Goal: Information Seeking & Learning: Learn about a topic

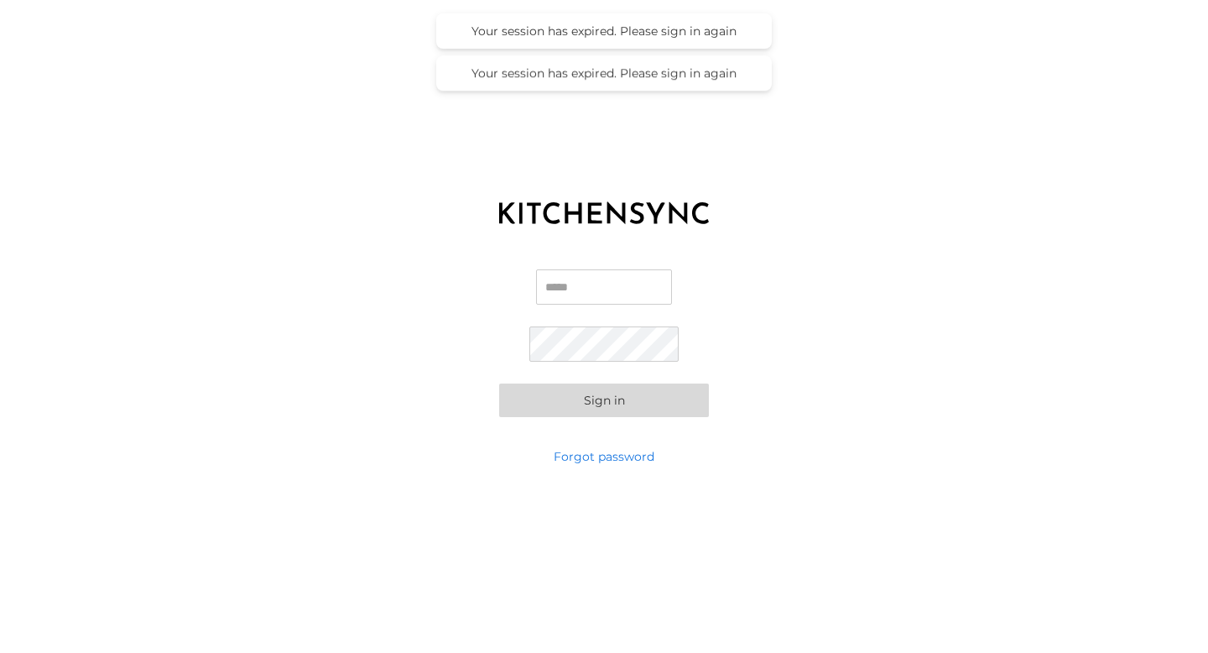
type input "**********"
click at [590, 403] on button "Sign in" at bounding box center [604, 400] width 210 height 34
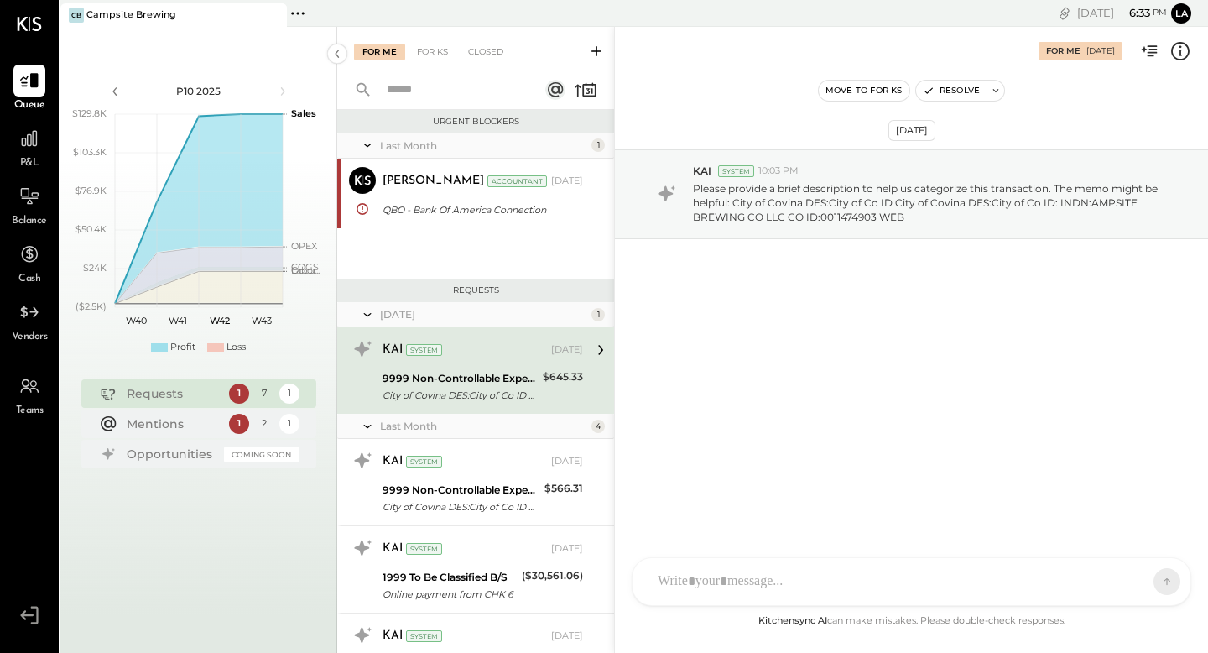
scroll to position [281, 0]
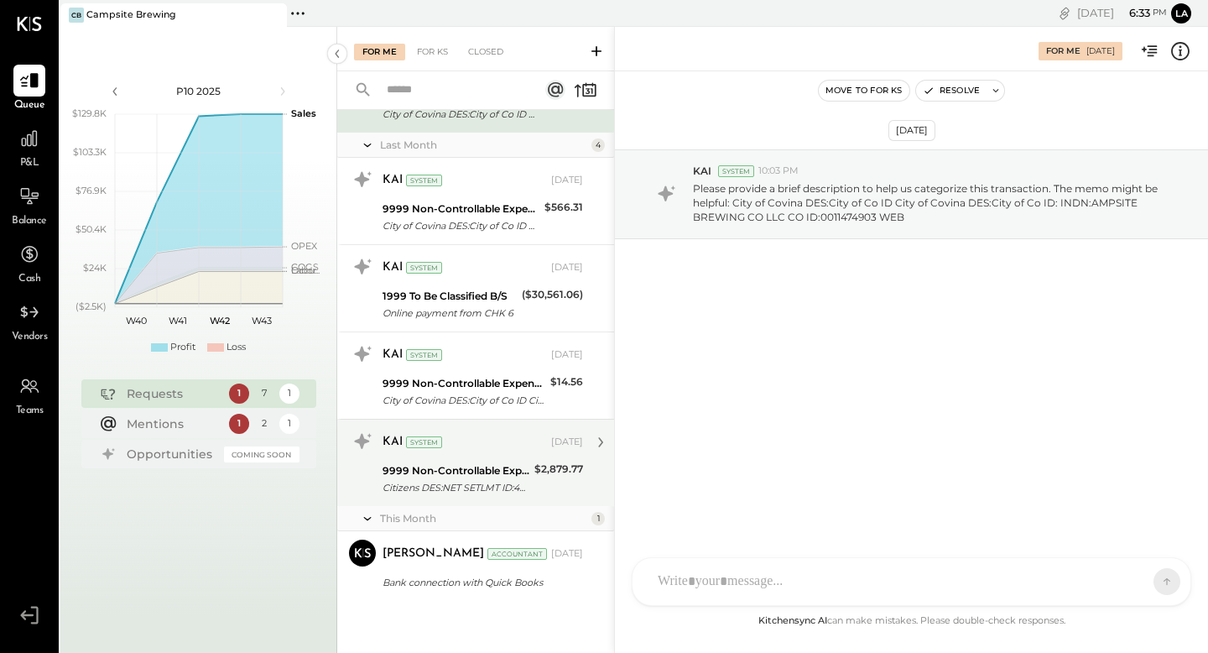
click at [502, 490] on div "Citizens DES:NET SETLMT ID:44450 Citizens DES:NET SETLMT ID:4445048935852 INDN:…" at bounding box center [456, 487] width 147 height 17
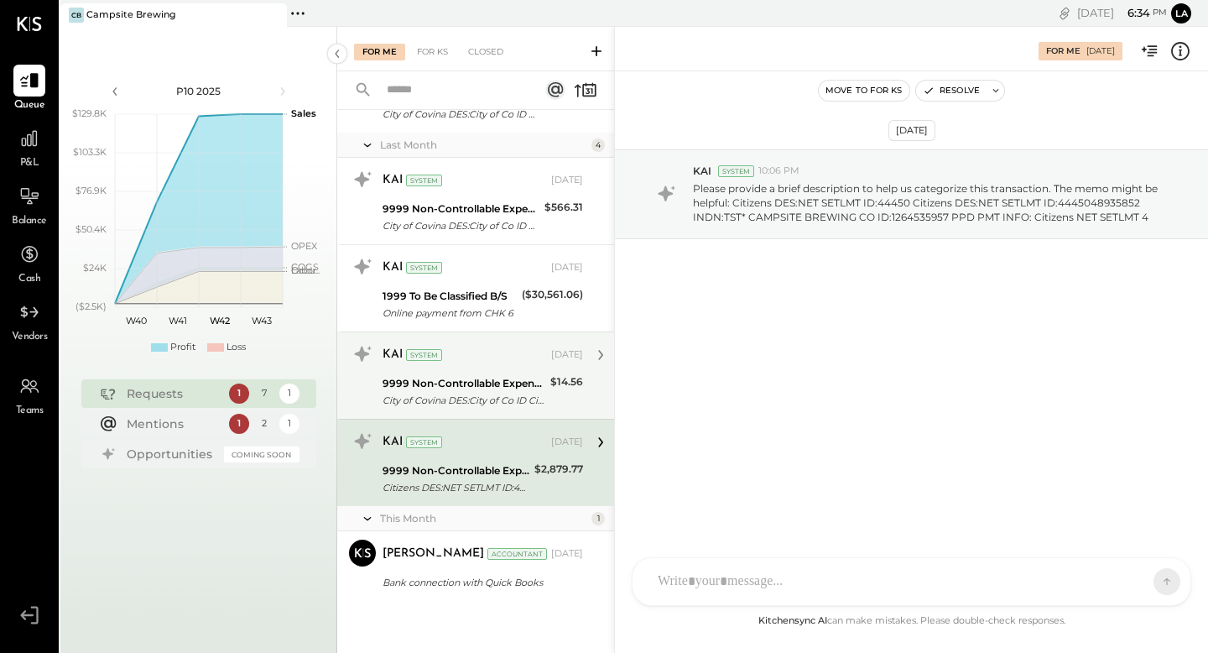
click at [478, 401] on div "City of Covina DES:City of Co ID City of Covina DES:City of Co ID: INDN:AMPSITE…" at bounding box center [464, 400] width 163 height 17
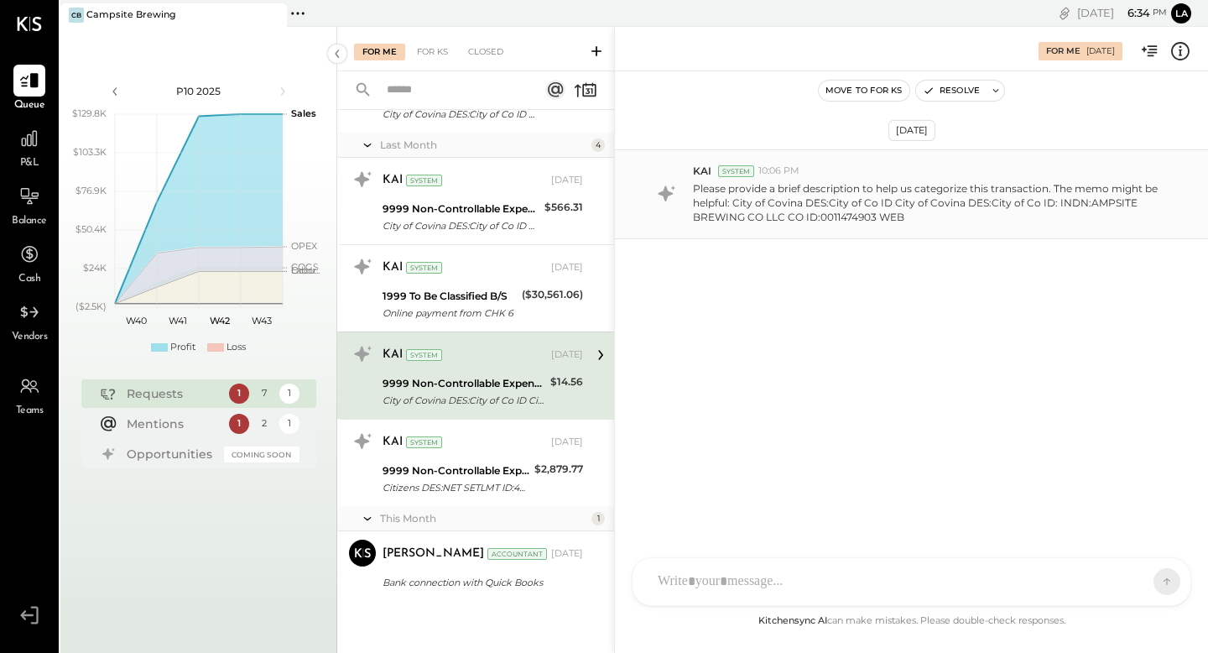
click at [773, 206] on p "Please provide a brief description to help us categorize this transaction. The …" at bounding box center [931, 202] width 477 height 43
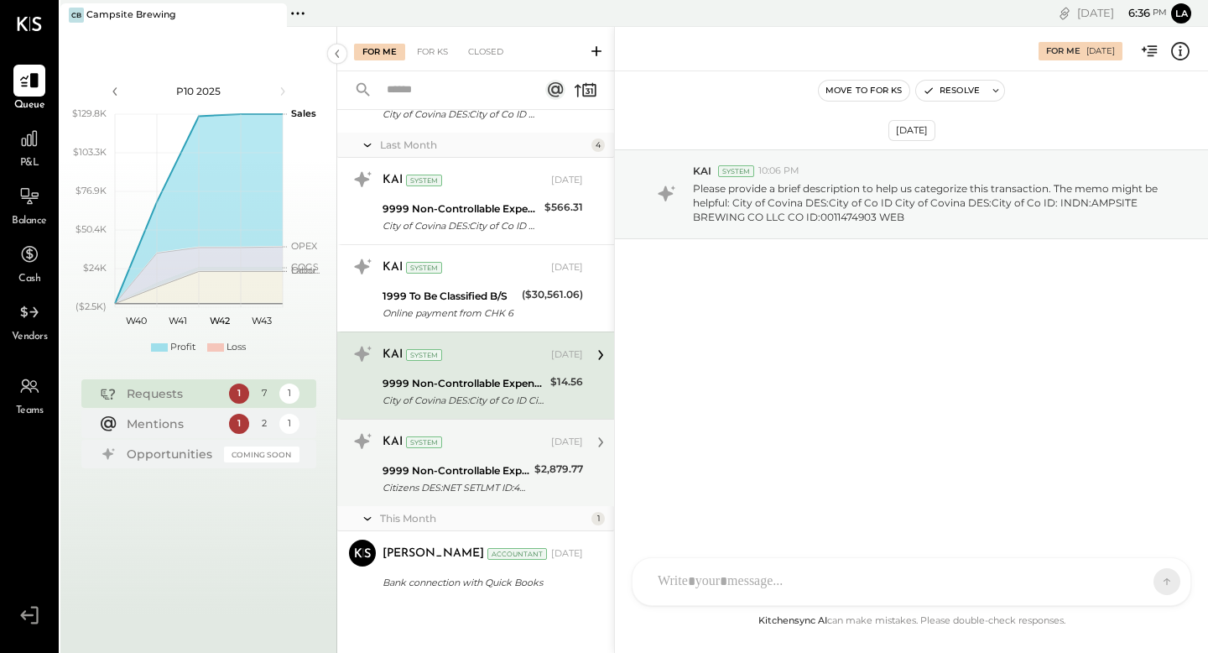
click at [523, 461] on div "9999 Non-Controllable Expenses:Other Income and Expenses:To Be Classified P&L C…" at bounding box center [456, 479] width 147 height 37
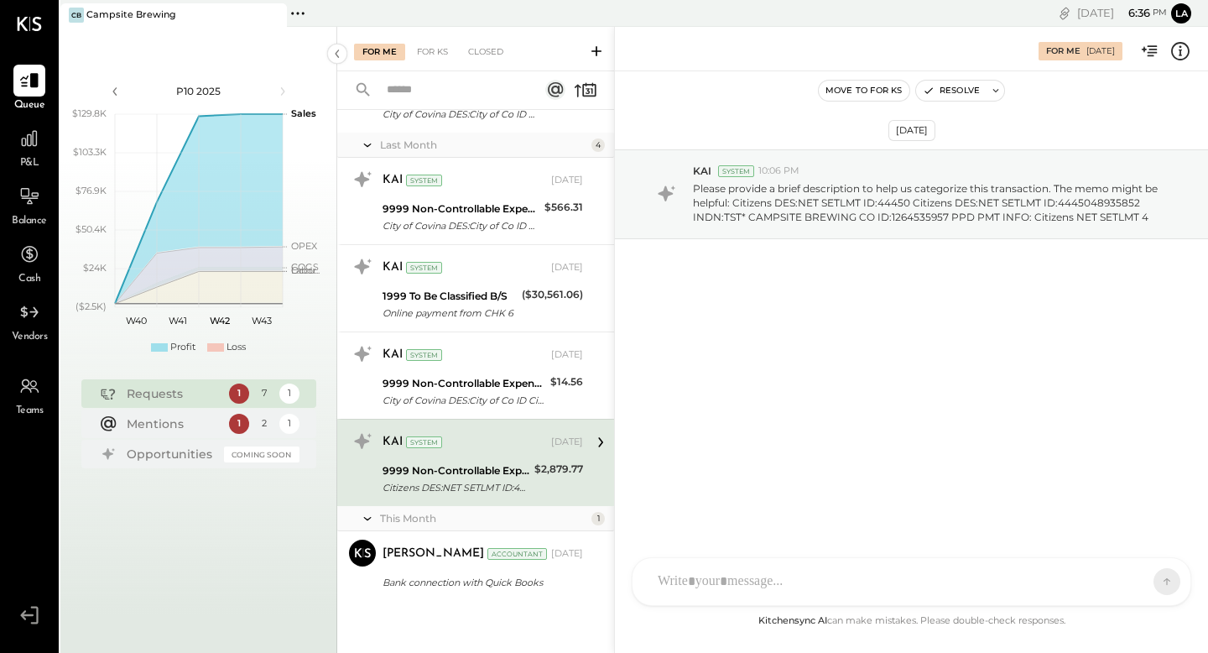
click at [816, 585] on div at bounding box center [897, 581] width 494 height 37
click at [459, 471] on div "9999 Non-Controllable Expenses:Other Income and Expenses:To Be Classified P&L" at bounding box center [456, 470] width 147 height 17
click at [785, 497] on div "**********" at bounding box center [912, 510] width 524 height 67
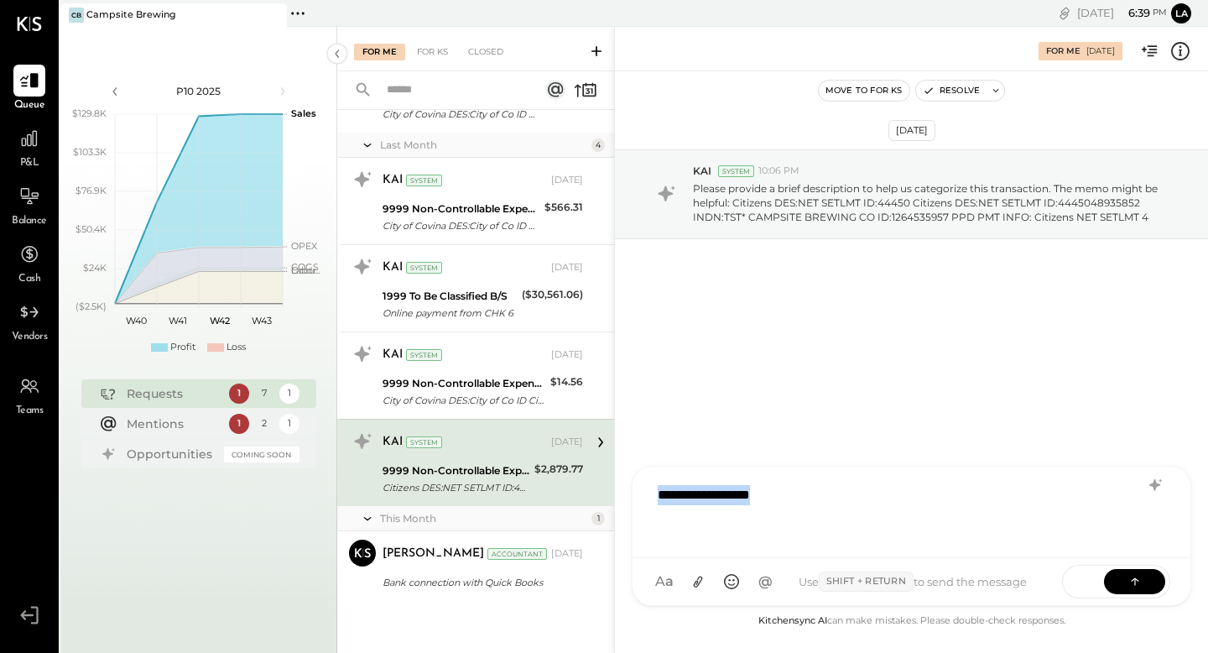
click at [785, 497] on div "**********" at bounding box center [912, 510] width 524 height 67
click at [843, 494] on div "**********" at bounding box center [912, 510] width 524 height 67
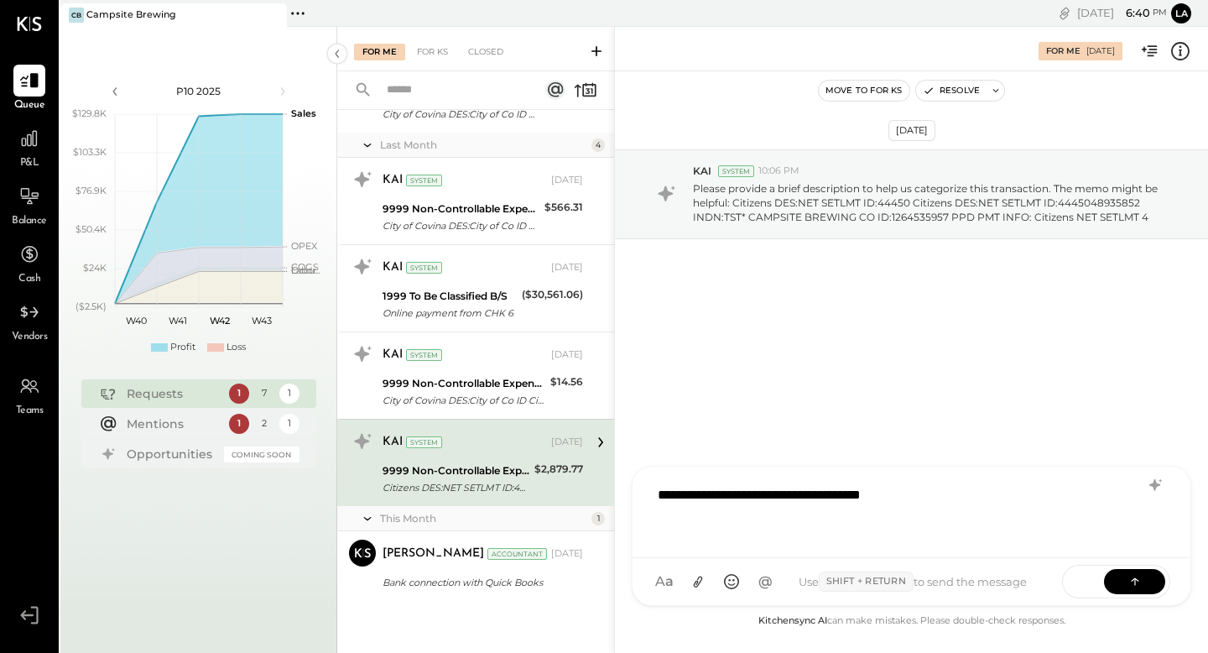
click at [862, 498] on div "**********" at bounding box center [912, 510] width 524 height 67
click at [952, 500] on div "**********" at bounding box center [912, 510] width 524 height 67
click at [897, 493] on div "**********" at bounding box center [912, 510] width 524 height 67
click at [1118, 582] on button at bounding box center [1134, 580] width 61 height 25
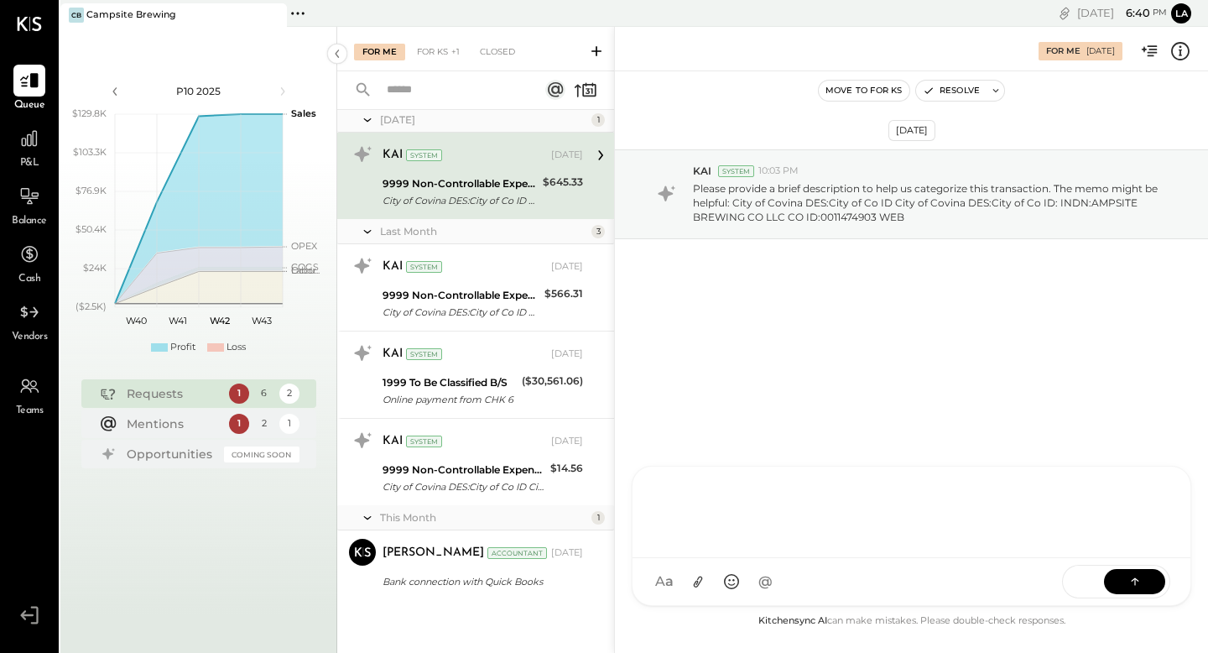
scroll to position [194, 0]
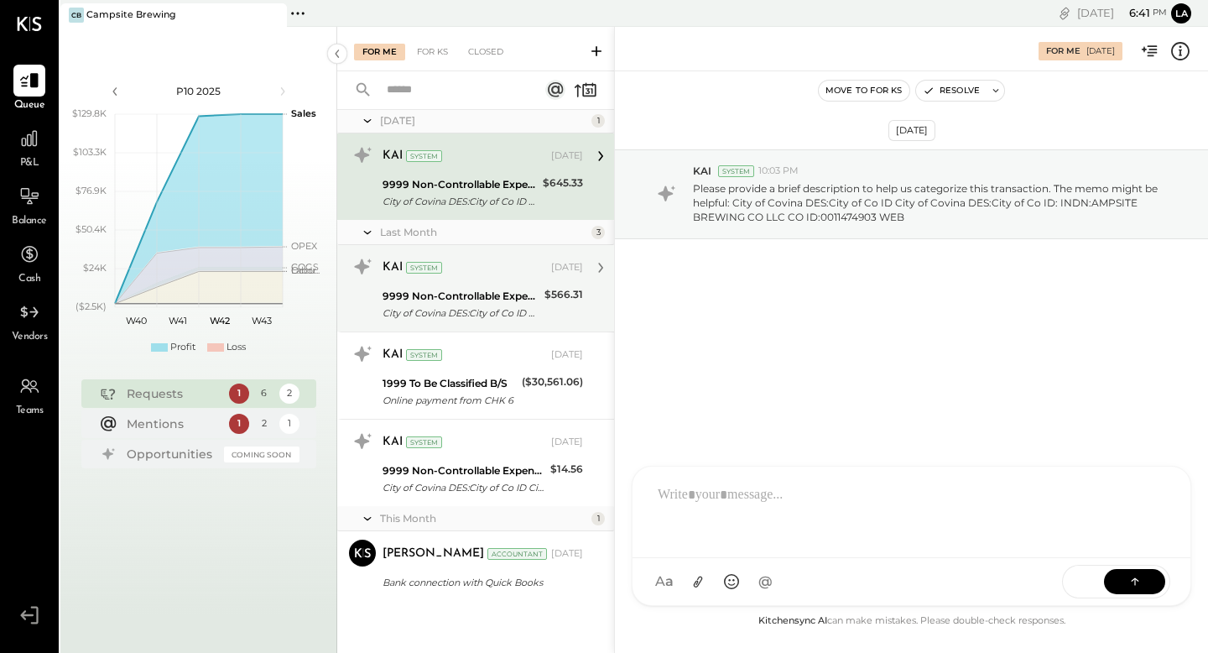
click at [545, 301] on div "$566.31" at bounding box center [564, 294] width 39 height 17
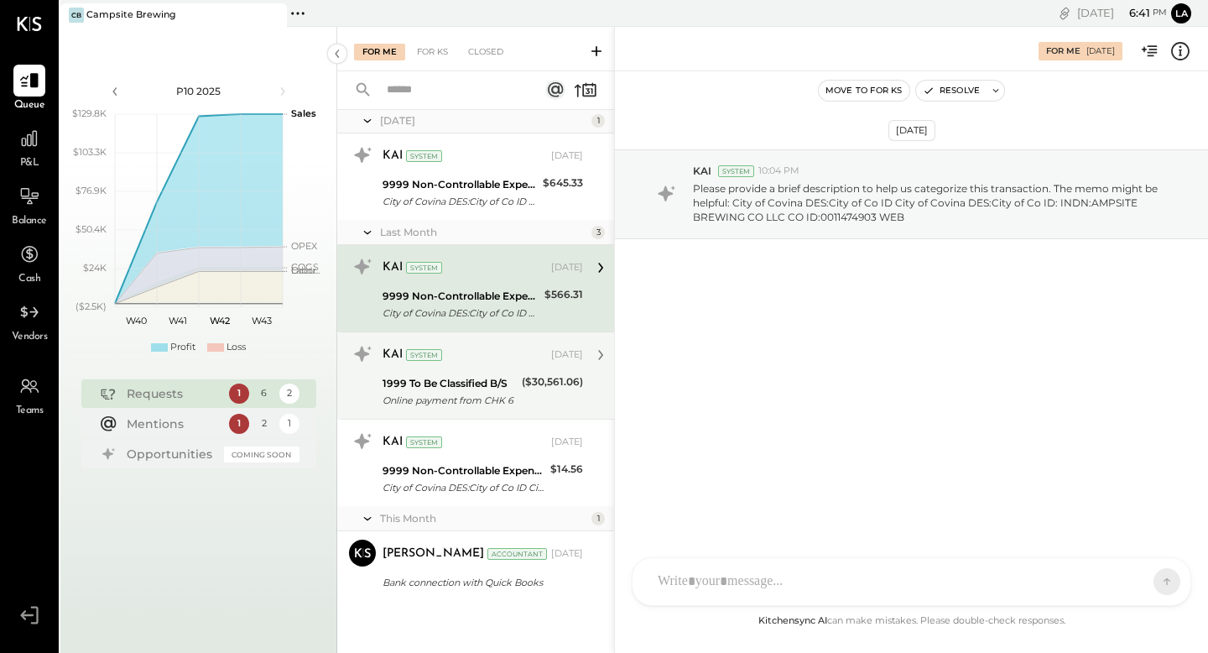
click at [570, 396] on div "($30,561.06)" at bounding box center [552, 391] width 61 height 37
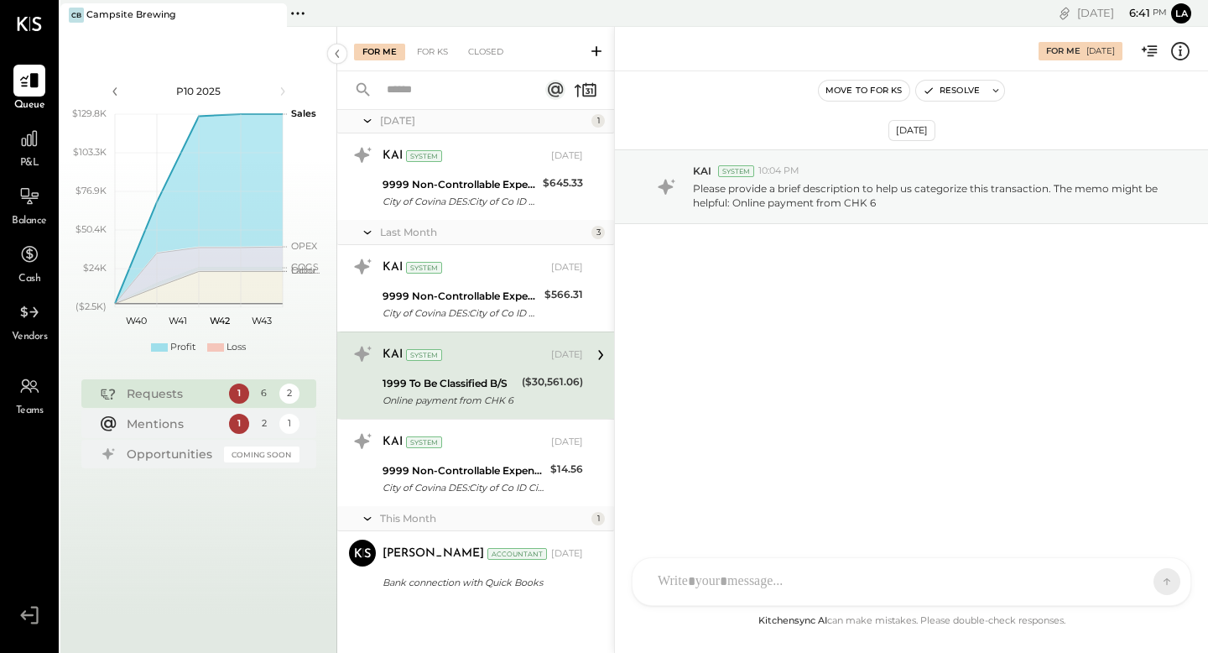
click at [543, 393] on div "($30,561.06)" at bounding box center [552, 391] width 61 height 37
click at [751, 190] on p "Please provide a brief description to help us categorize this transaction. The …" at bounding box center [931, 195] width 477 height 29
click at [595, 352] on icon at bounding box center [601, 355] width 22 height 22
click at [425, 354] on div "System" at bounding box center [424, 355] width 36 height 12
click at [437, 388] on div "1999 To Be Classified B/S" at bounding box center [450, 383] width 134 height 17
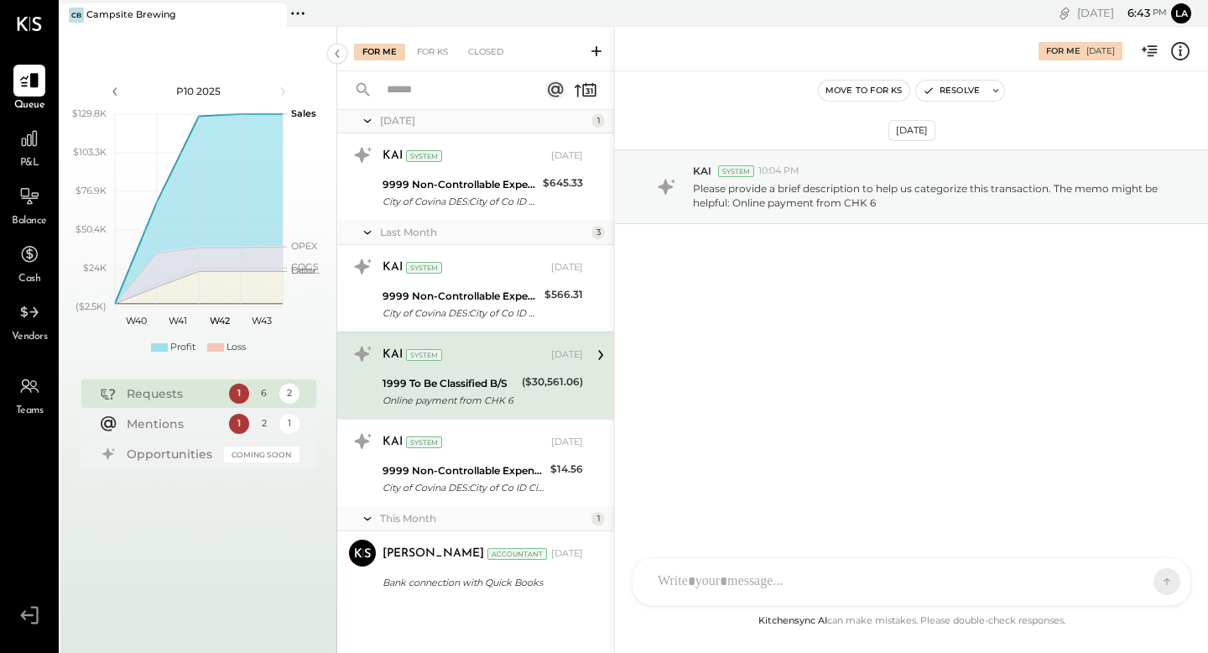
click at [437, 388] on div "1999 To Be Classified B/S" at bounding box center [450, 383] width 134 height 17
click at [541, 394] on div "($30,561.06)" at bounding box center [552, 391] width 61 height 37
click at [803, 582] on div at bounding box center [897, 581] width 494 height 37
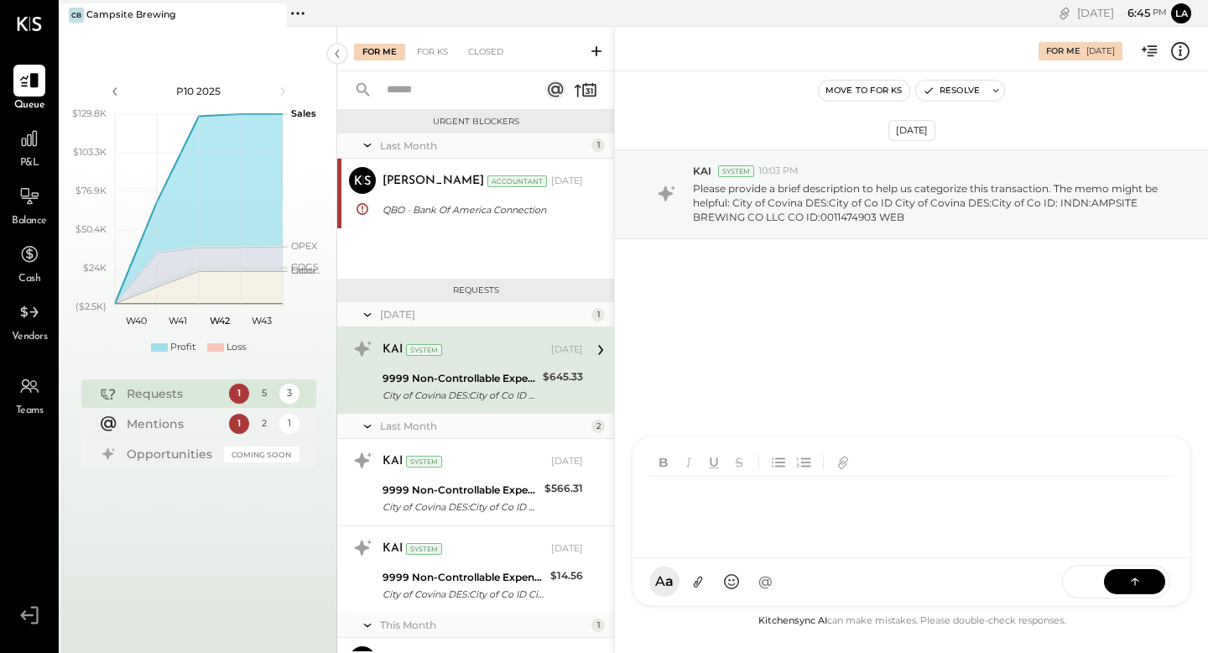
click at [456, 65] on div "For Me For KS Closed" at bounding box center [475, 49] width 277 height 44
click at [442, 57] on div "For KS" at bounding box center [433, 52] width 48 height 17
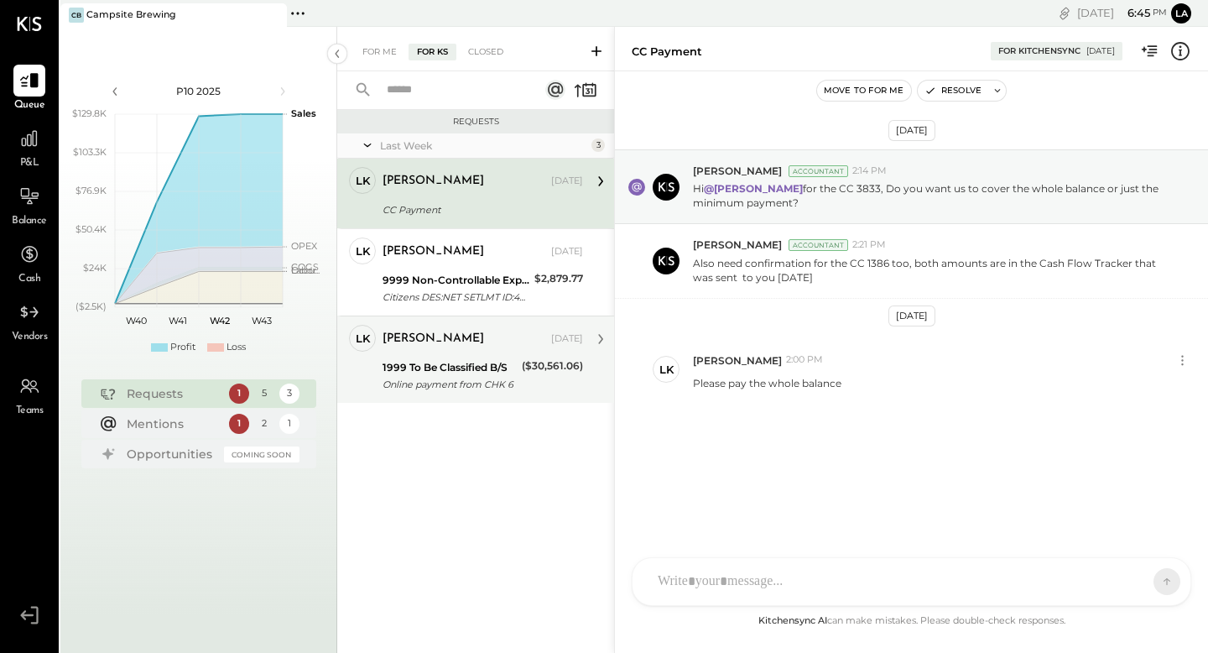
click at [499, 379] on div "Online payment from CHK 6" at bounding box center [450, 384] width 134 height 17
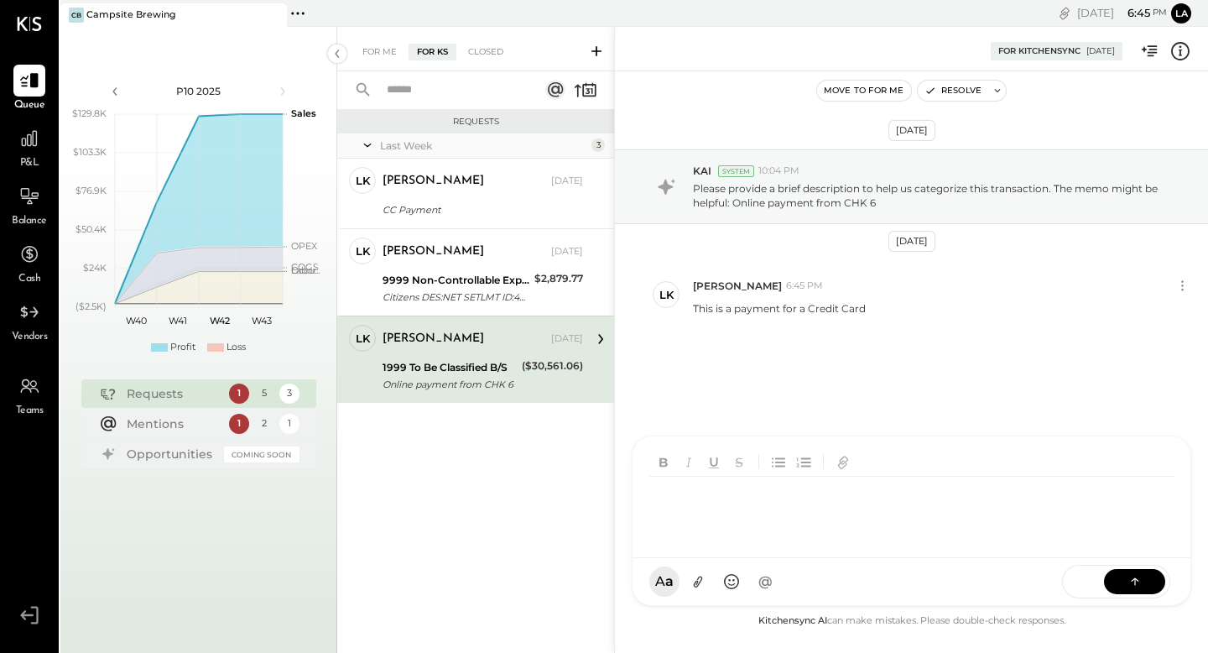
click at [860, 558] on div at bounding box center [912, 497] width 558 height 122
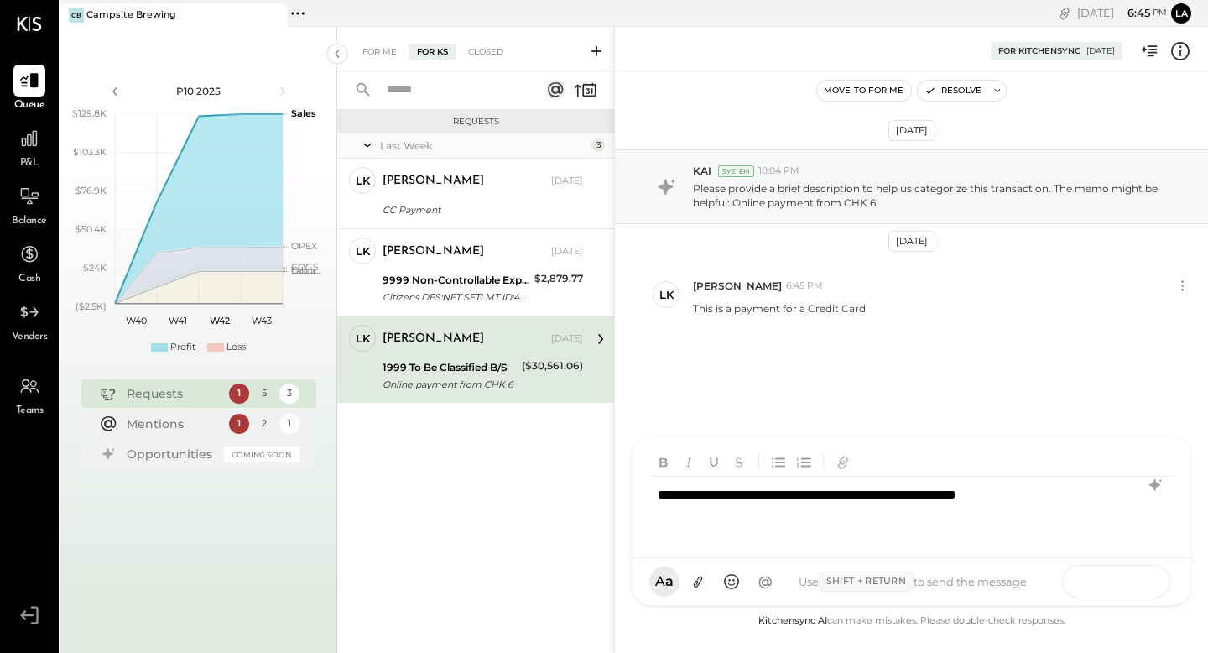
click at [1137, 578] on icon at bounding box center [1135, 580] width 17 height 17
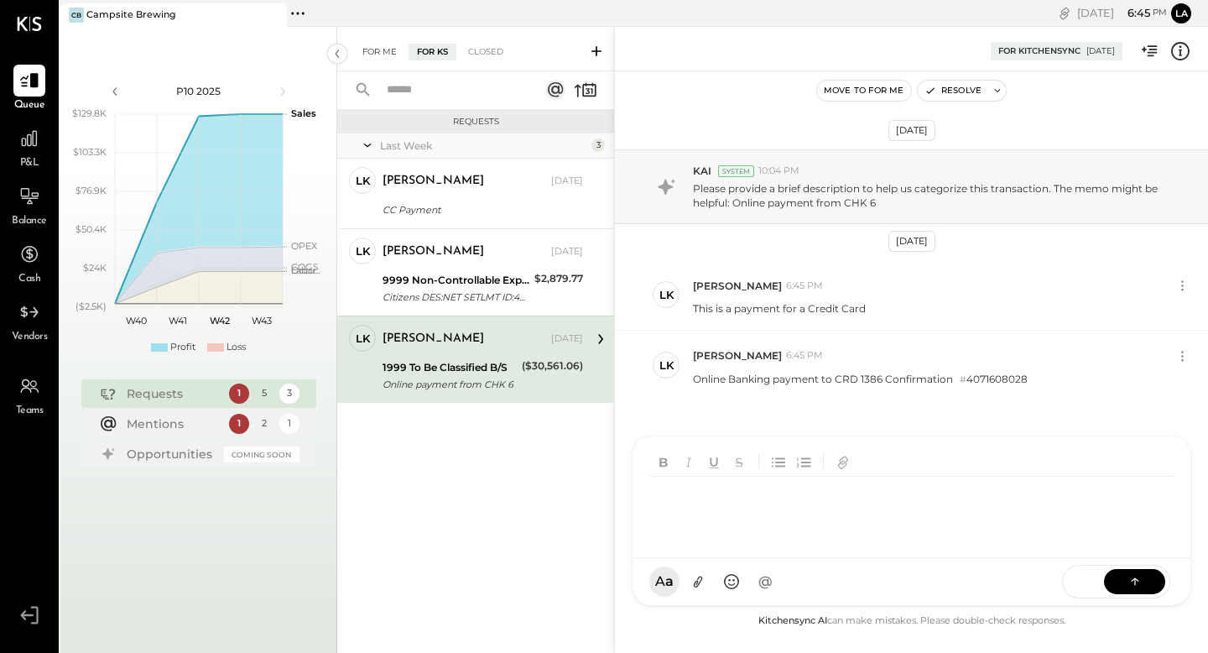
click at [381, 50] on div "For Me" at bounding box center [379, 52] width 51 height 17
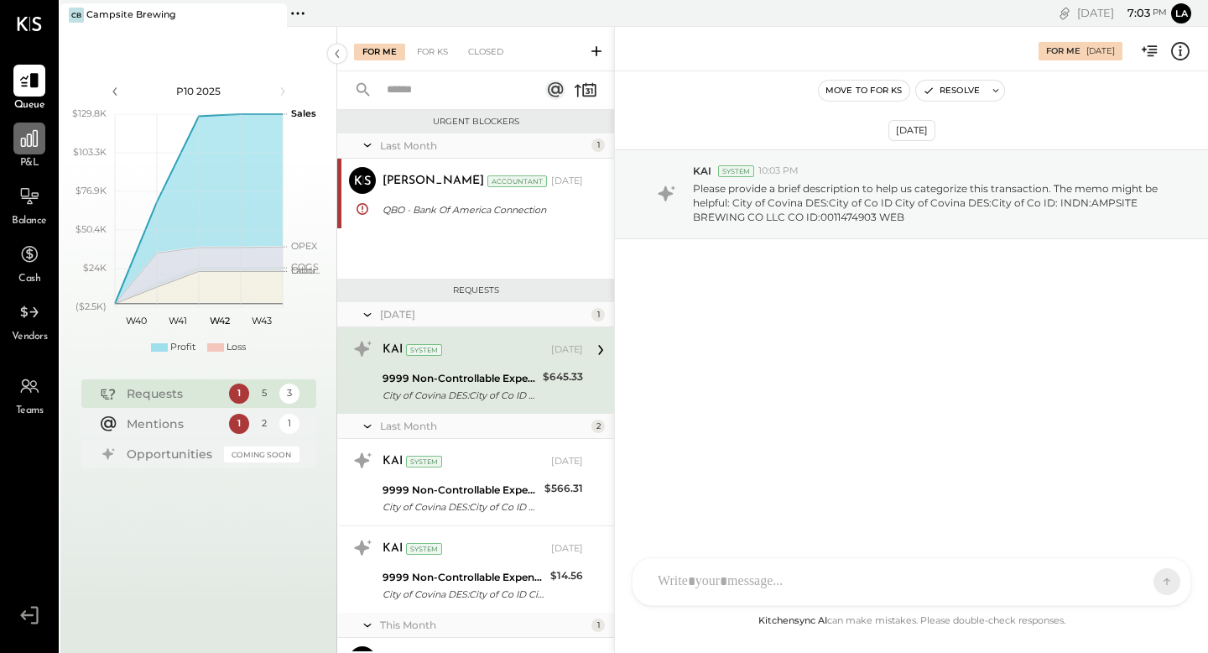
click at [17, 143] on div at bounding box center [29, 139] width 32 height 32
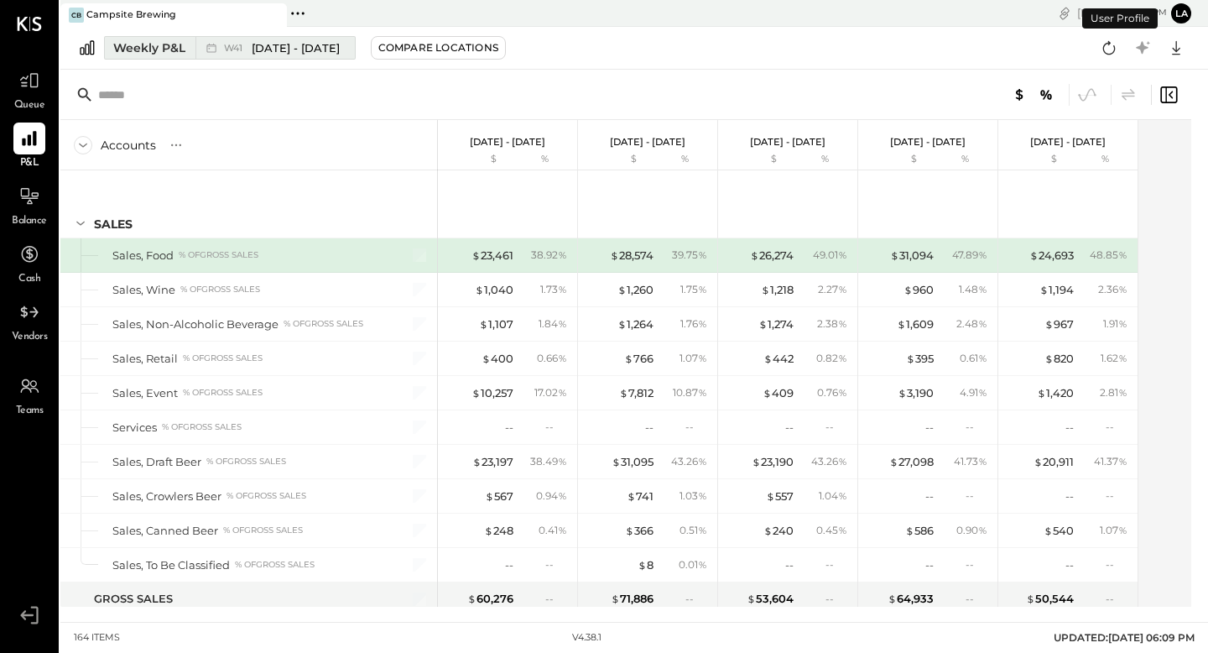
click at [175, 48] on div "Weekly P&L" at bounding box center [149, 47] width 72 height 17
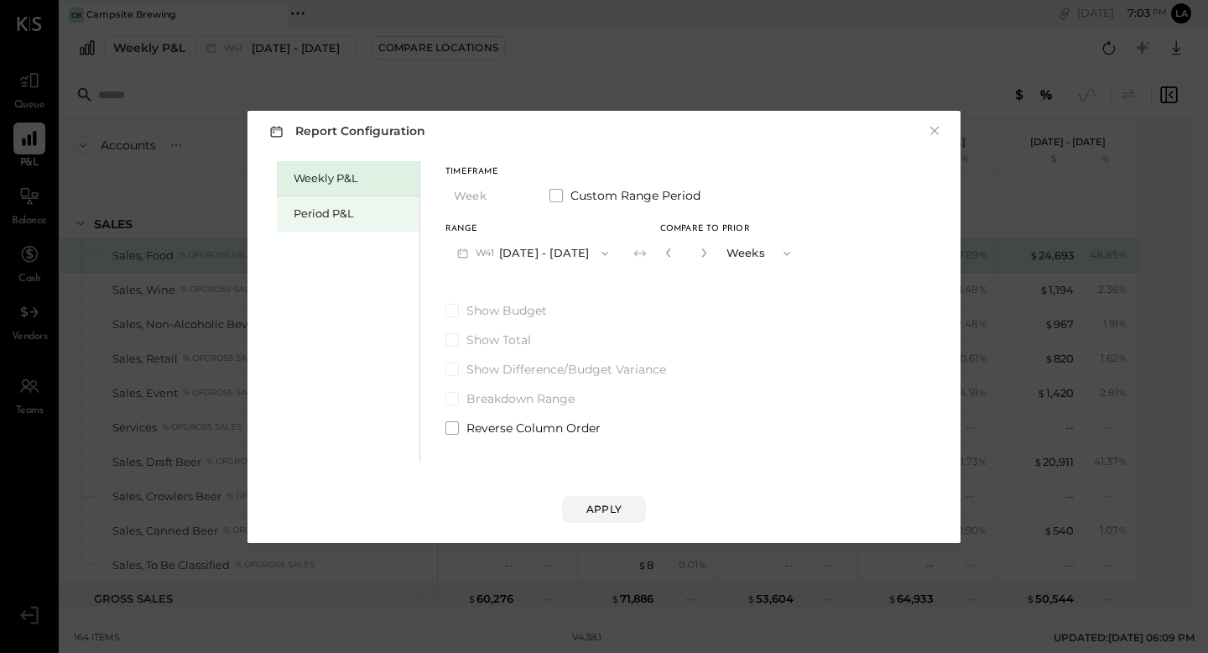
click at [351, 212] on div "Period P&L" at bounding box center [352, 214] width 117 height 16
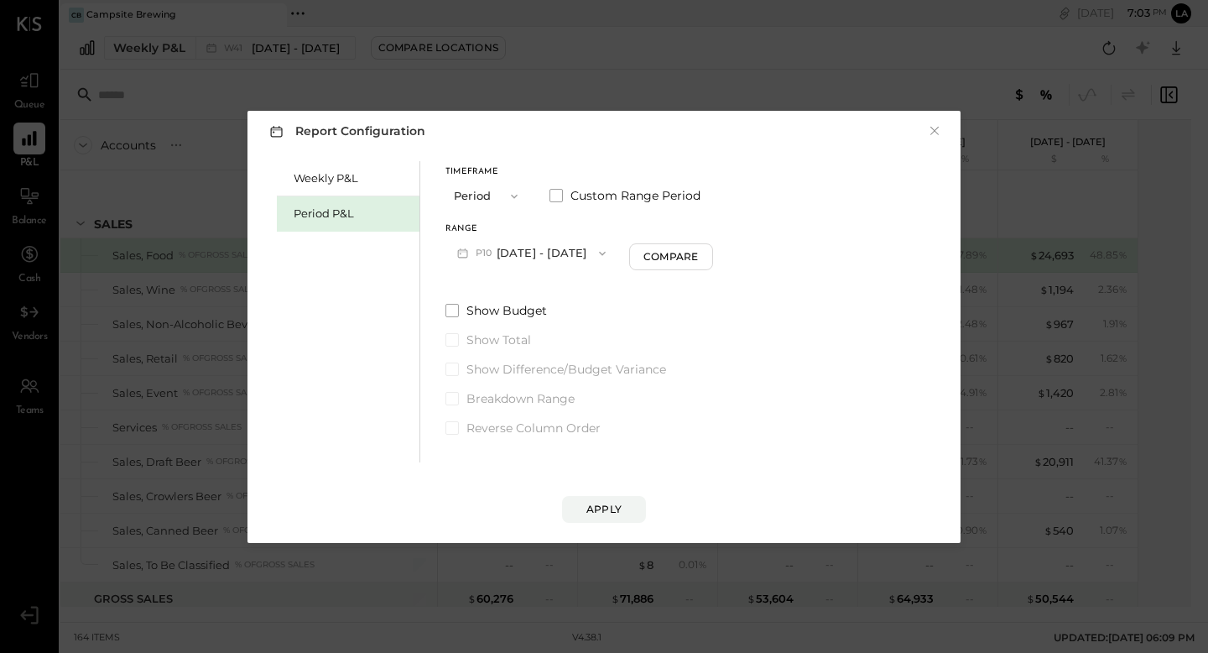
click at [600, 255] on button "P10 [DATE] - [DATE]" at bounding box center [532, 252] width 172 height 31
click at [682, 255] on div "Compare" at bounding box center [671, 256] width 55 height 14
click at [707, 252] on icon "button" at bounding box center [701, 253] width 10 height 10
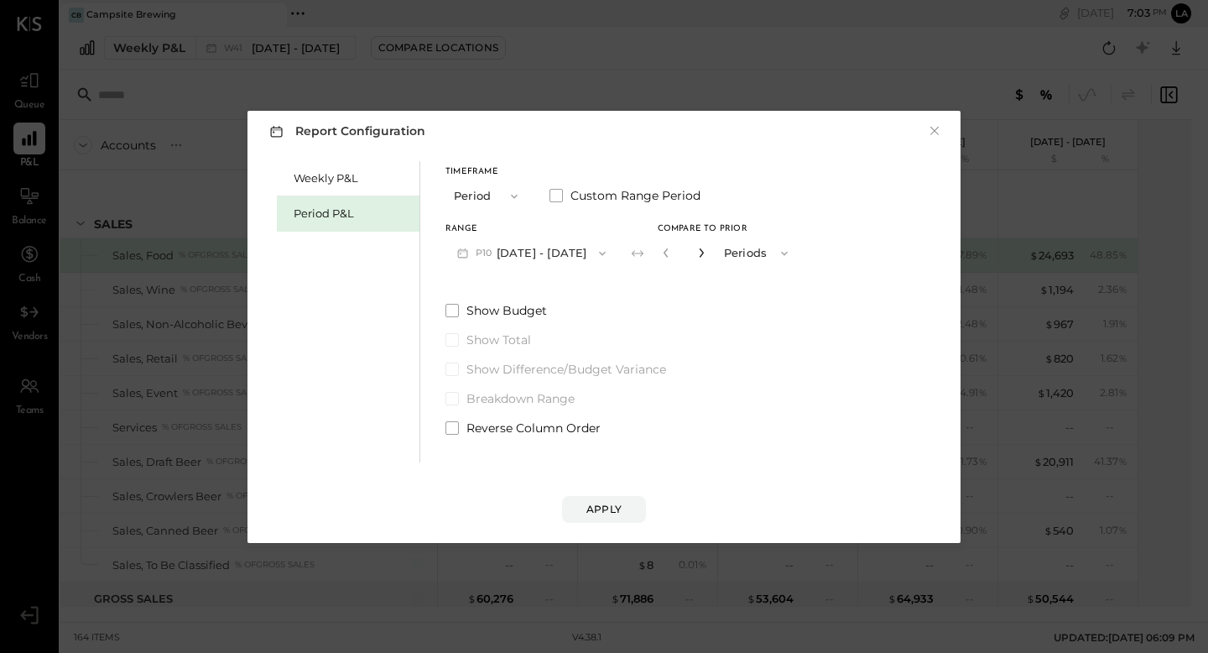
click at [707, 252] on icon "button" at bounding box center [701, 253] width 10 height 10
type input "*"
click at [608, 503] on div "Apply" at bounding box center [604, 509] width 35 height 14
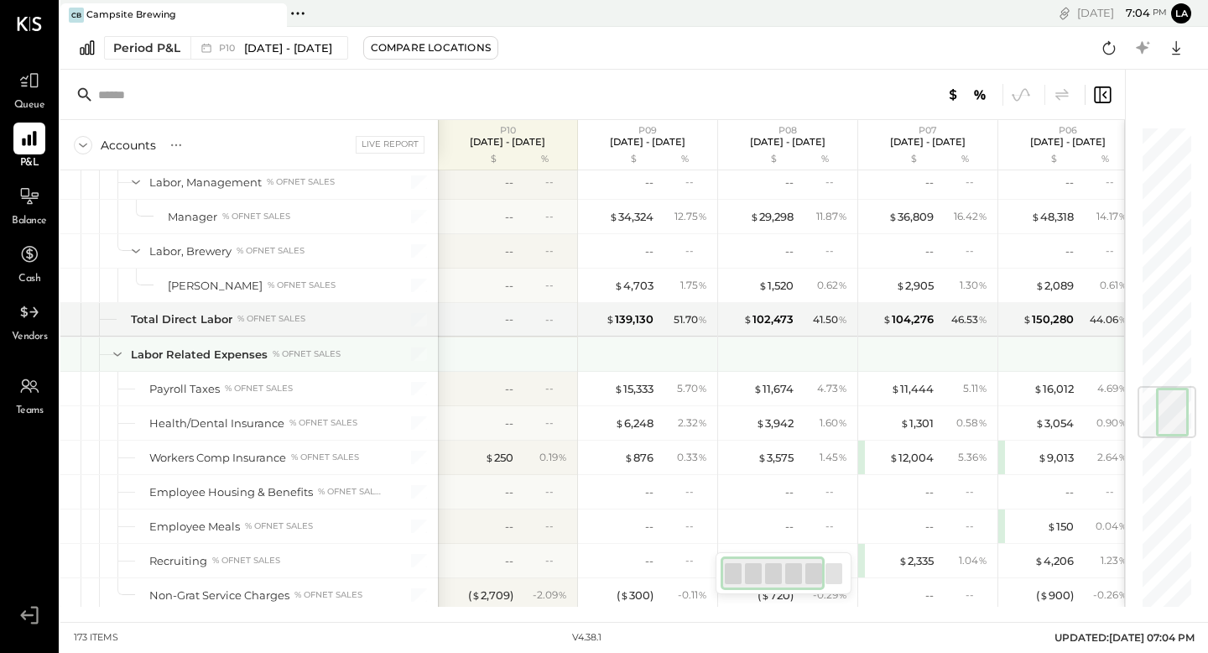
scroll to position [2181, 0]
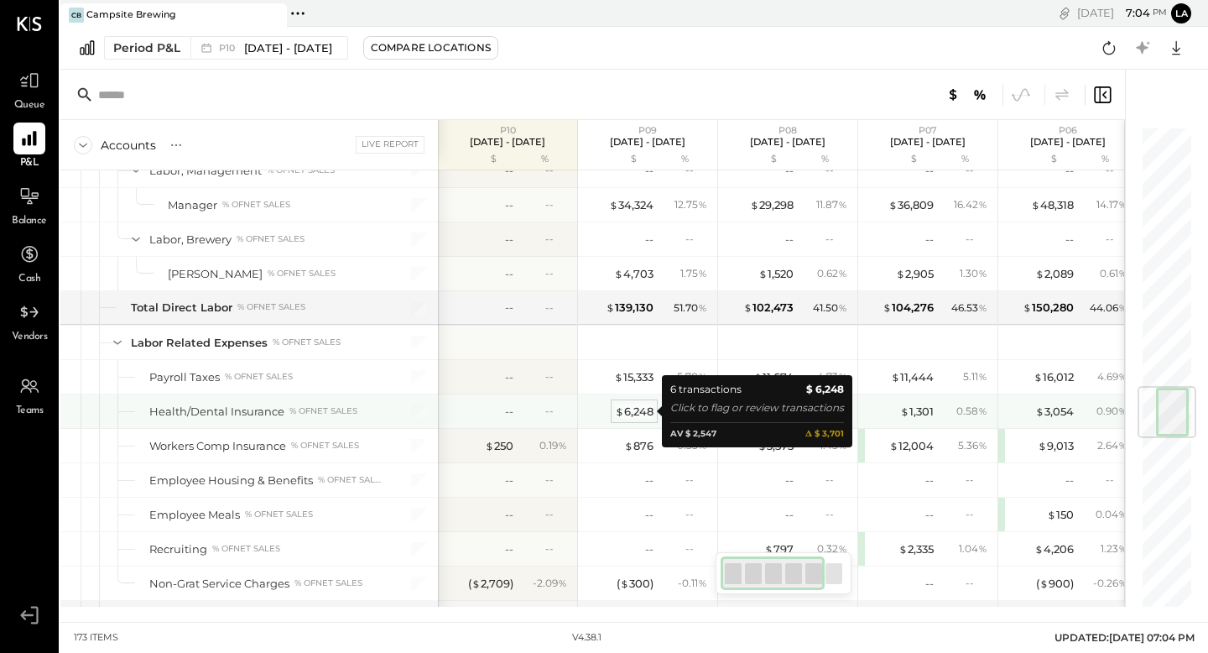
click at [639, 409] on div "$ 6,248" at bounding box center [634, 412] width 39 height 16
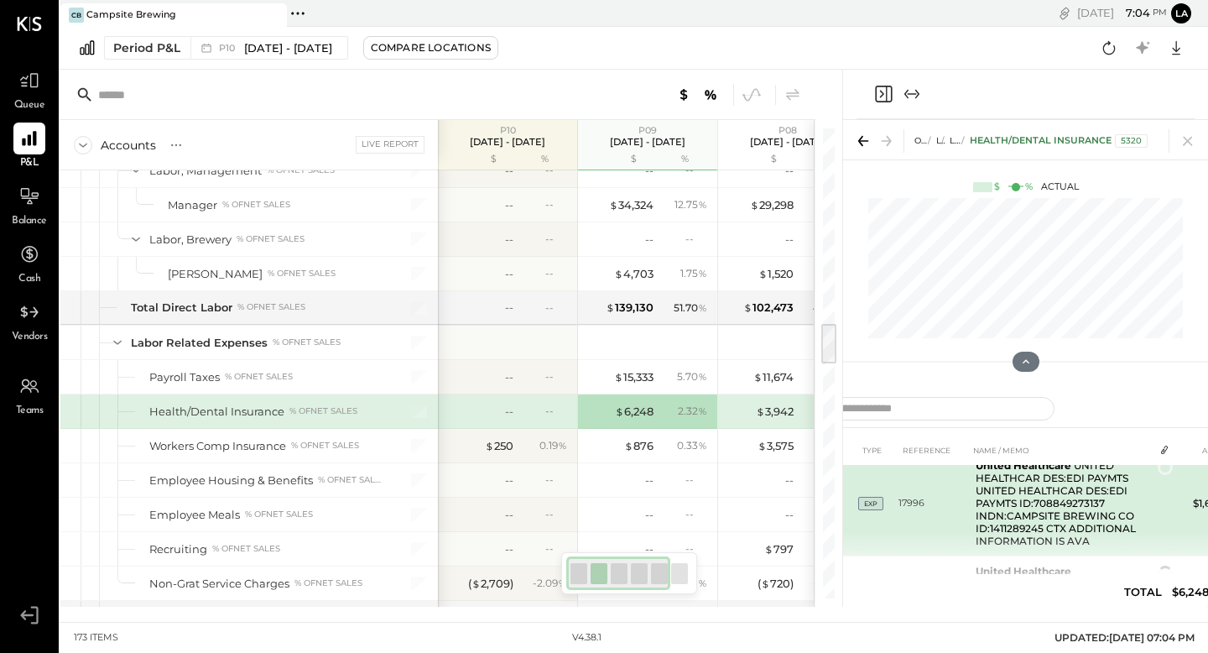
click at [934, 515] on td "17996" at bounding box center [934, 504] width 70 height 106
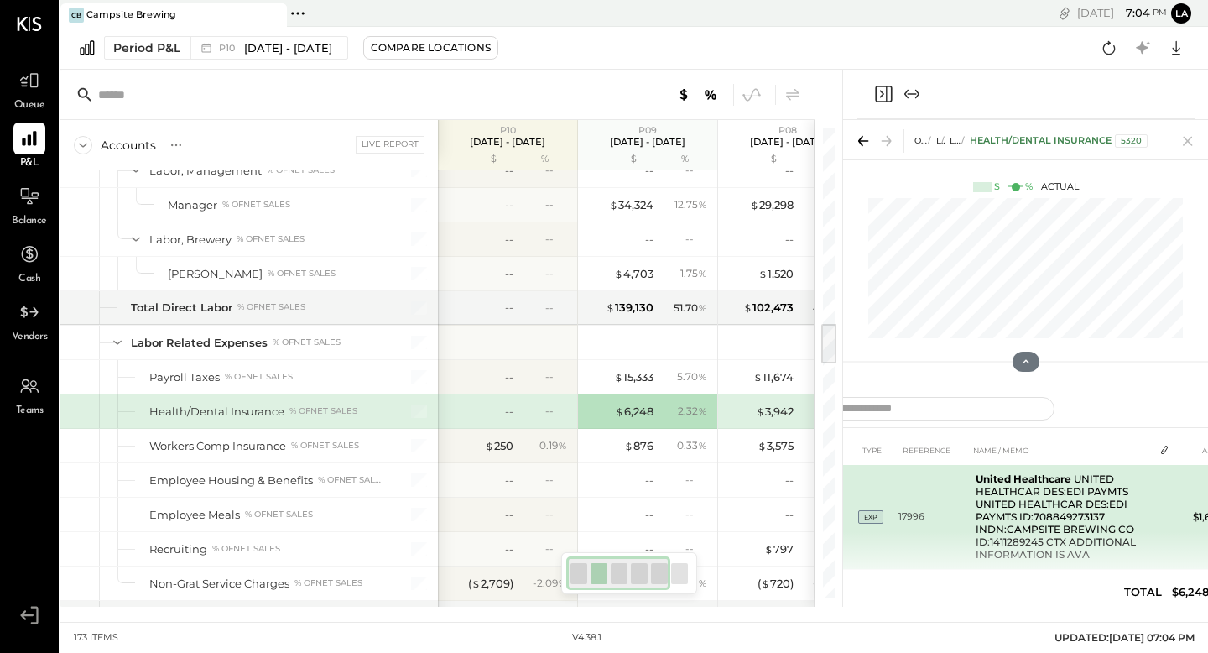
scroll to position [92, 0]
click at [1017, 502] on td "United Healthcare UNITED HEALTHCAR DES:EDI PAYMTS UNITED HEALTHCAR DES:EDI PAYM…" at bounding box center [1061, 507] width 185 height 106
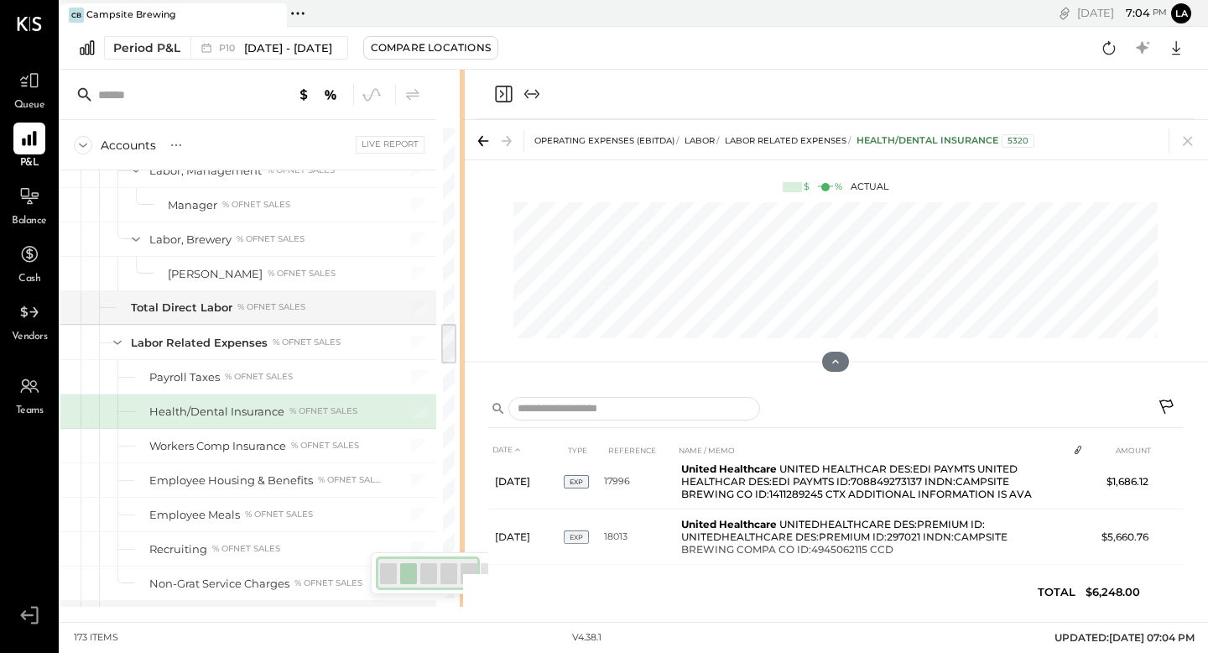
drag, startPoint x: 839, startPoint y: 110, endPoint x: 434, endPoint y: 157, distance: 408.0
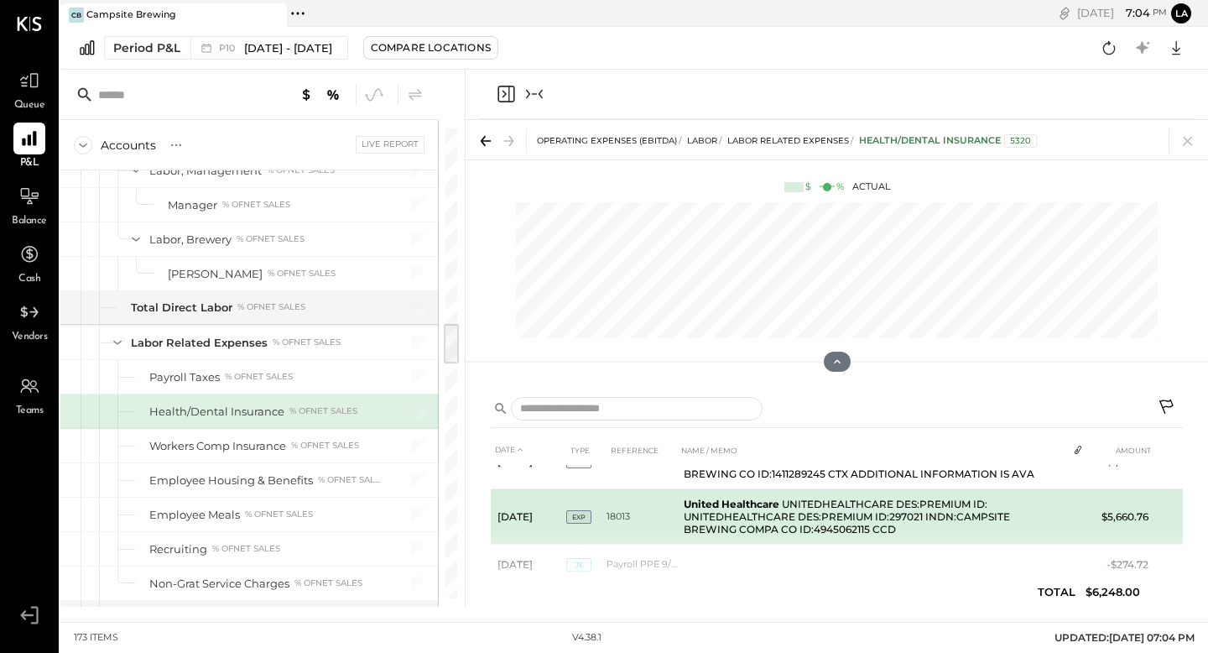
scroll to position [112, 0]
click at [834, 518] on td "United Healthcare UNITEDHEALTHCARE DES:PREMIUM ID: UNITEDHEALTHCARE DES:PREMIUM…" at bounding box center [872, 517] width 390 height 55
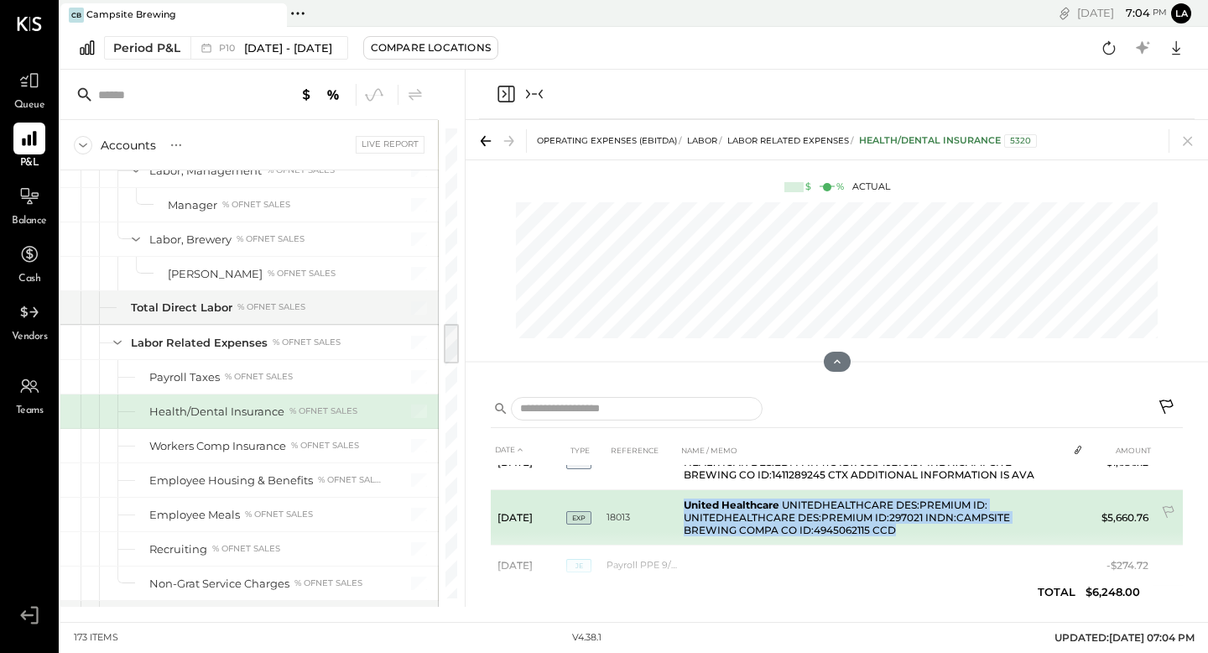
click at [834, 518] on td "United Healthcare UNITEDHEALTHCARE DES:PREMIUM ID: UNITEDHEALTHCARE DES:PREMIUM…" at bounding box center [872, 517] width 390 height 55
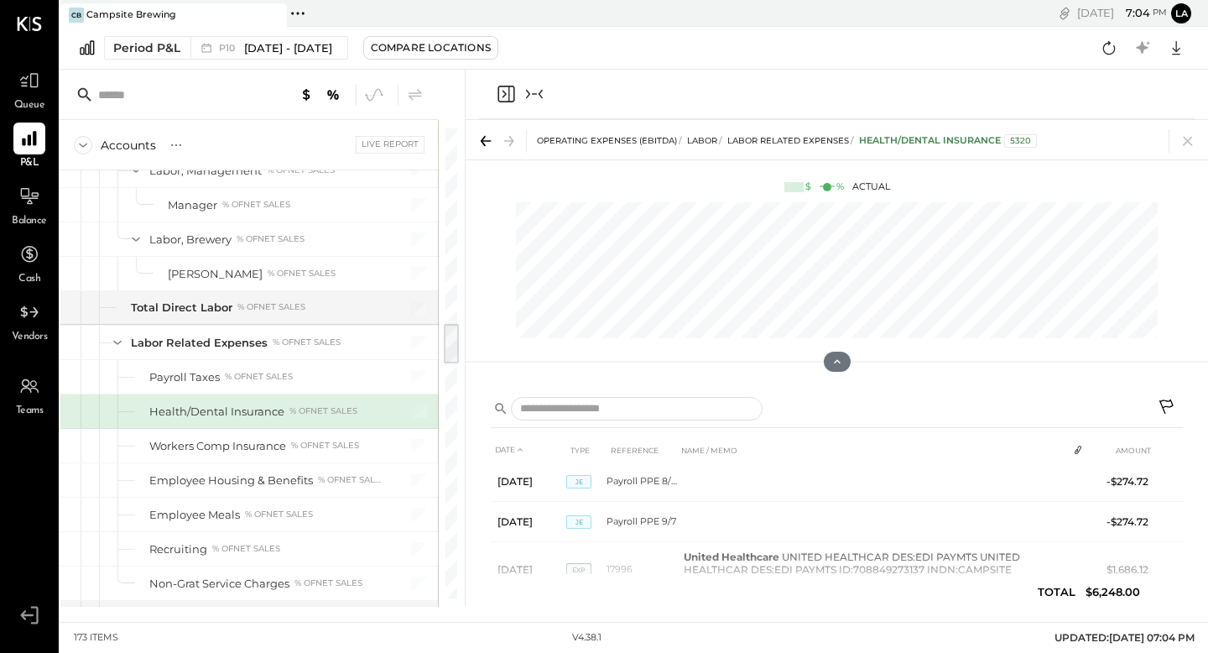
scroll to position [0, 0]
